Goal: Task Accomplishment & Management: Complete application form

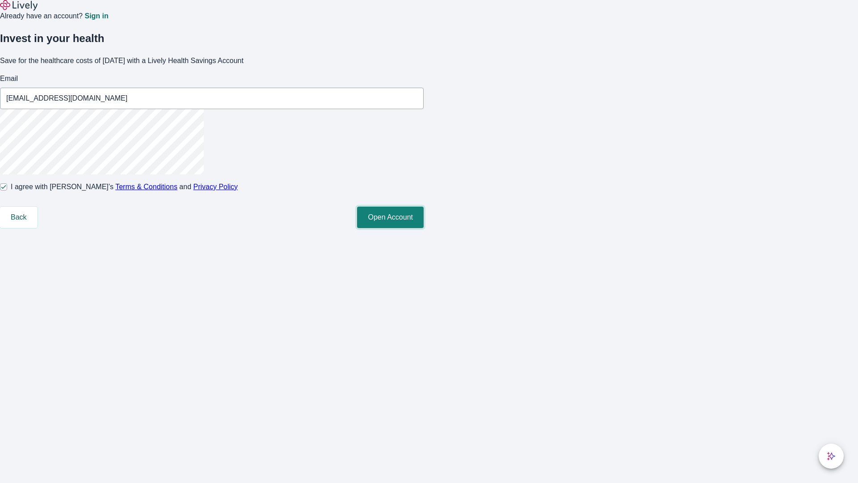
click at [424, 228] on button "Open Account" at bounding box center [390, 216] width 67 height 21
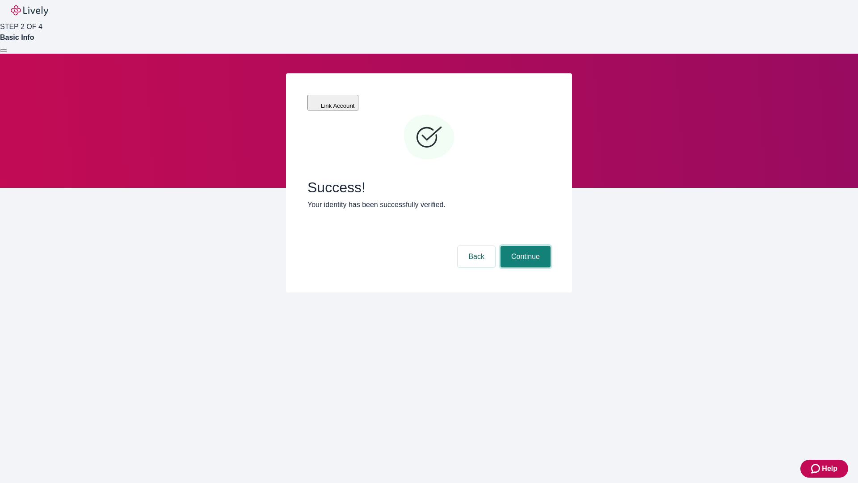
click at [524, 246] on button "Continue" at bounding box center [525, 256] width 50 height 21
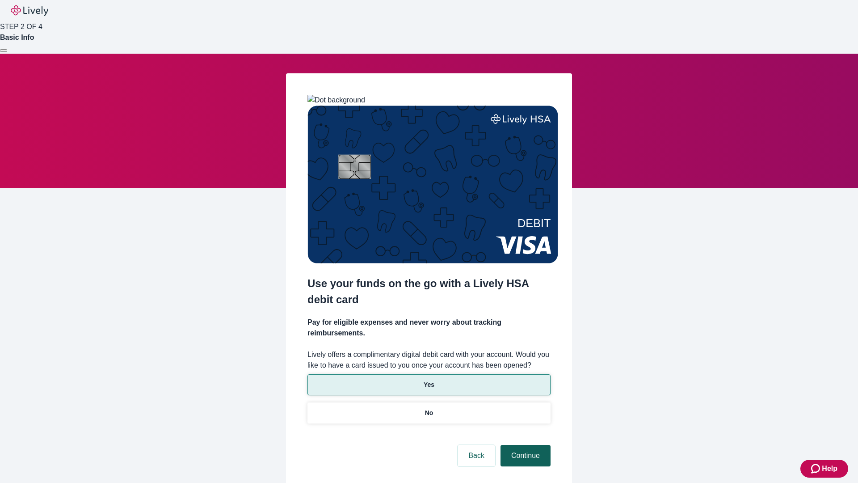
click at [428, 380] on p "Yes" at bounding box center [429, 384] width 11 height 9
click at [524, 445] on button "Continue" at bounding box center [525, 455] width 50 height 21
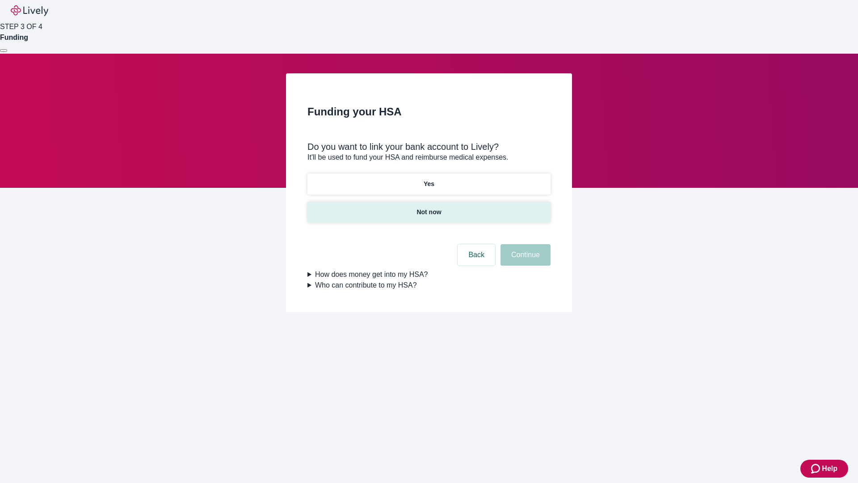
click at [428, 207] on p "Not now" at bounding box center [428, 211] width 25 height 9
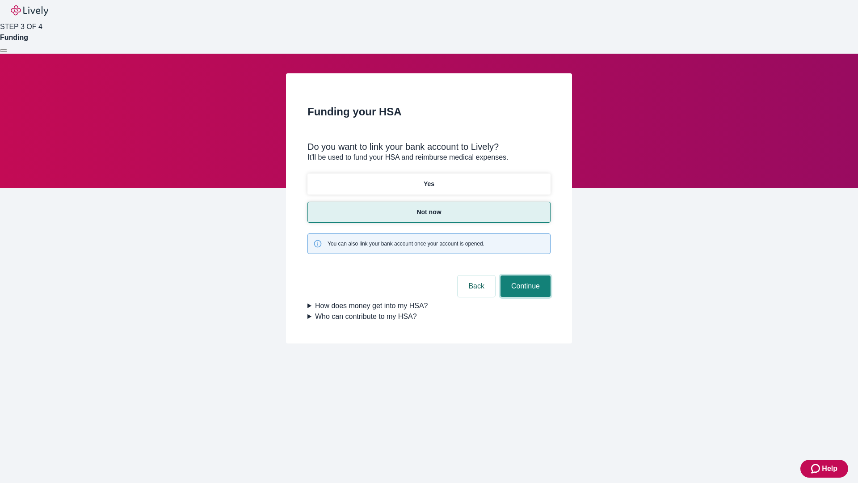
click at [524, 275] on button "Continue" at bounding box center [525, 285] width 50 height 21
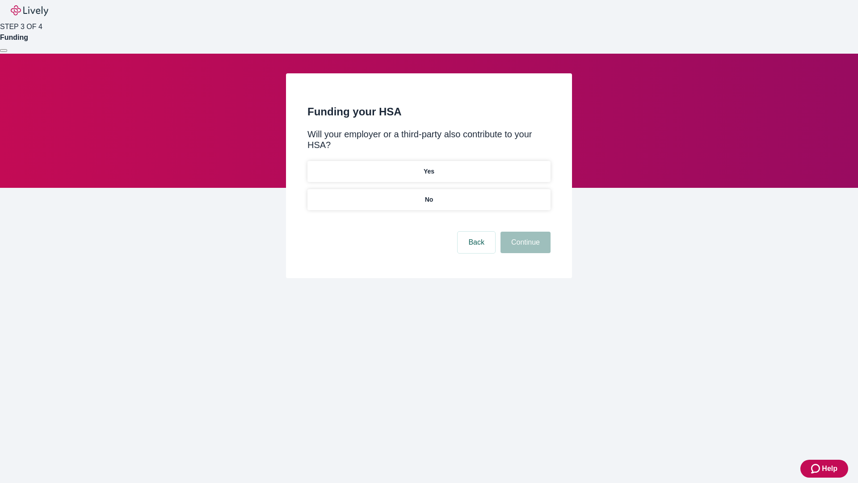
click at [428, 195] on p "No" at bounding box center [429, 199] width 8 height 9
click at [524, 231] on button "Continue" at bounding box center [525, 241] width 50 height 21
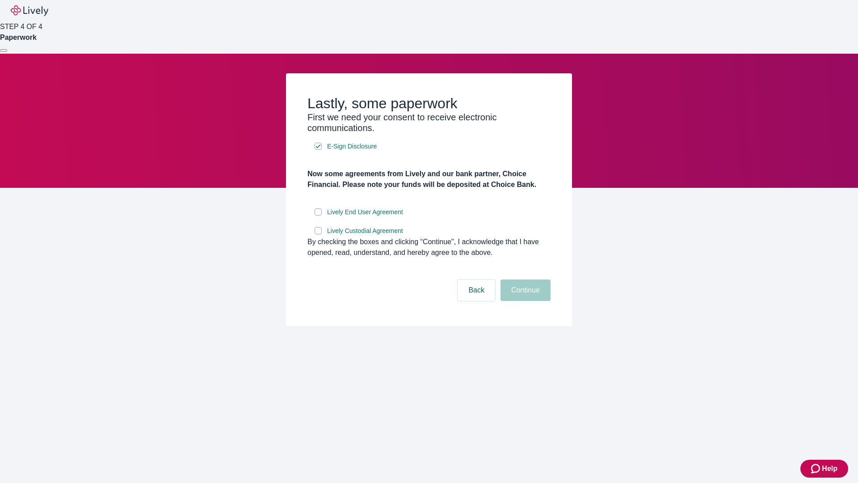
click at [318, 215] on input "Lively End User Agreement" at bounding box center [318, 211] width 7 height 7
checkbox input "true"
click at [318, 234] on input "Lively Custodial Agreement" at bounding box center [318, 230] width 7 height 7
checkbox input "true"
click at [524, 301] on button "Continue" at bounding box center [525, 289] width 50 height 21
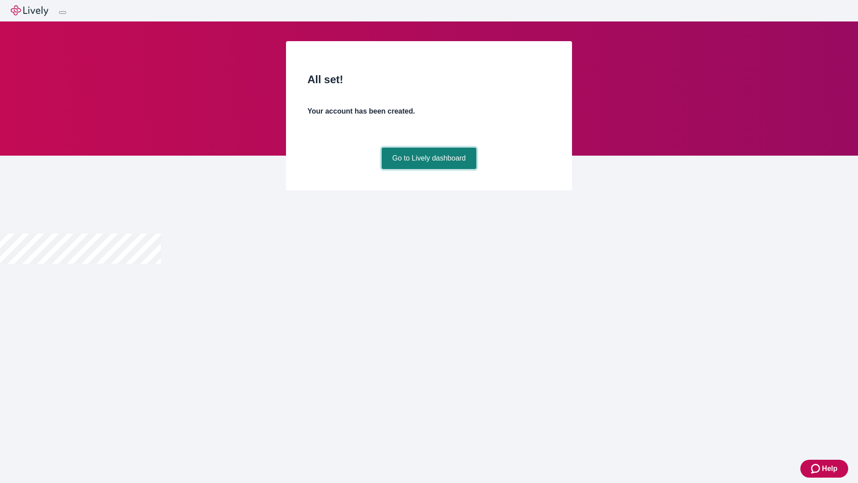
click at [428, 169] on link "Go to Lively dashboard" at bounding box center [429, 157] width 95 height 21
